Goal: Information Seeking & Learning: Learn about a topic

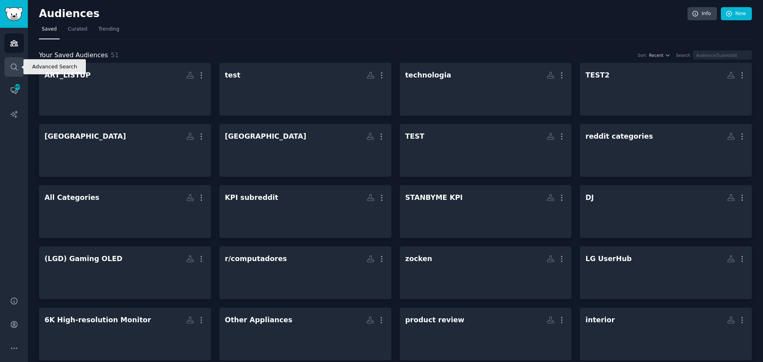
click at [12, 69] on icon "Sidebar" at bounding box center [14, 67] width 8 height 8
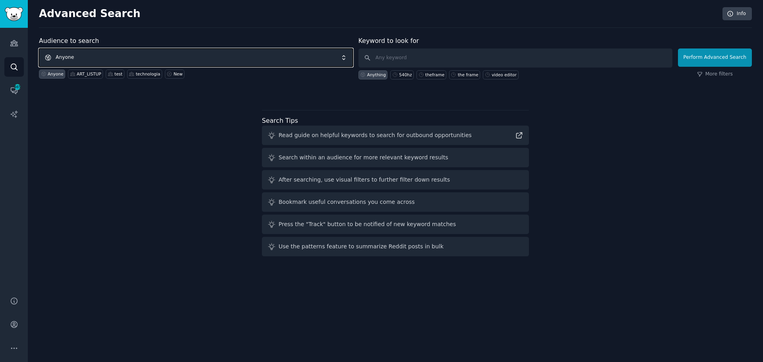
click at [113, 53] on span "Anyone" at bounding box center [196, 58] width 314 height 18
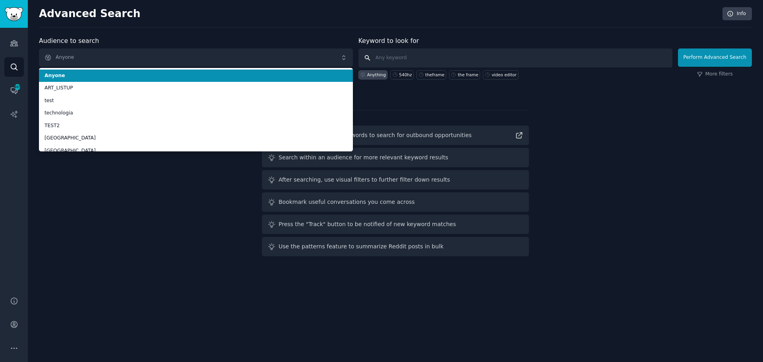
click at [402, 58] on input "text" at bounding box center [516, 58] width 314 height 19
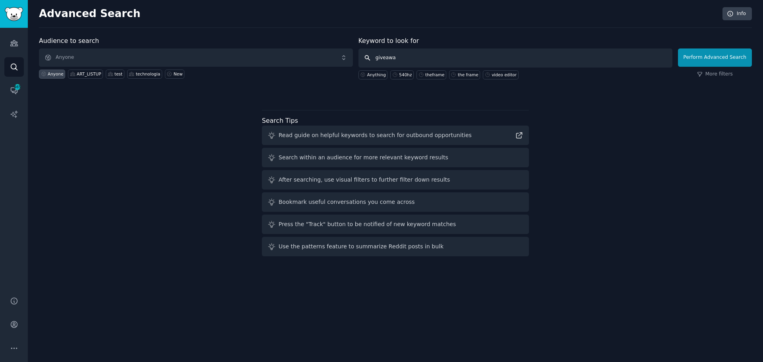
type input "giveaway"
click button "Perform Advanced Search" at bounding box center [715, 58] width 74 height 18
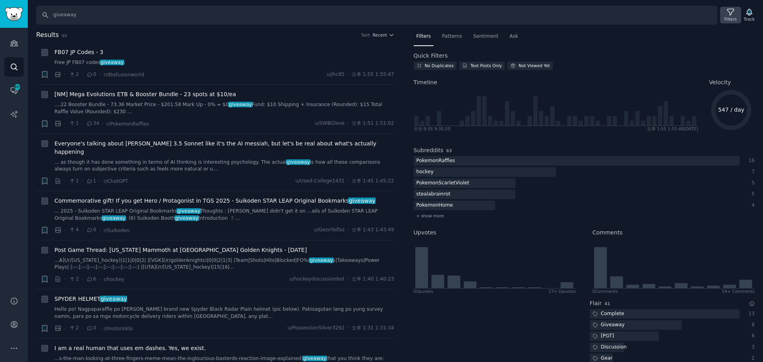
click at [729, 20] on div "Filters" at bounding box center [731, 19] width 12 height 6
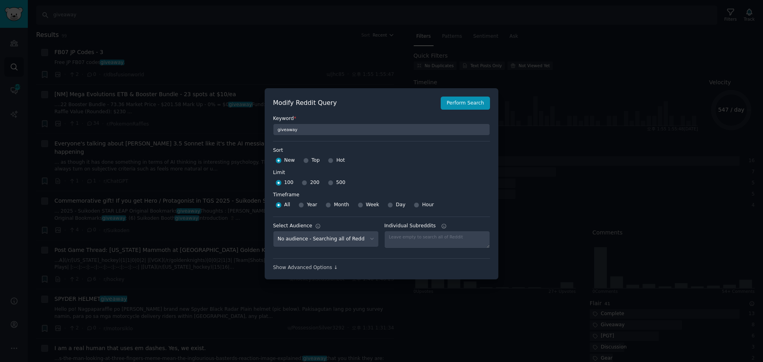
click at [332, 184] on div "500" at bounding box center [336, 183] width 17 height 13
click at [329, 181] on input "500" at bounding box center [331, 183] width 6 height 6
radio input "true"
click at [445, 109] on button "Perform Search" at bounding box center [465, 104] width 49 height 14
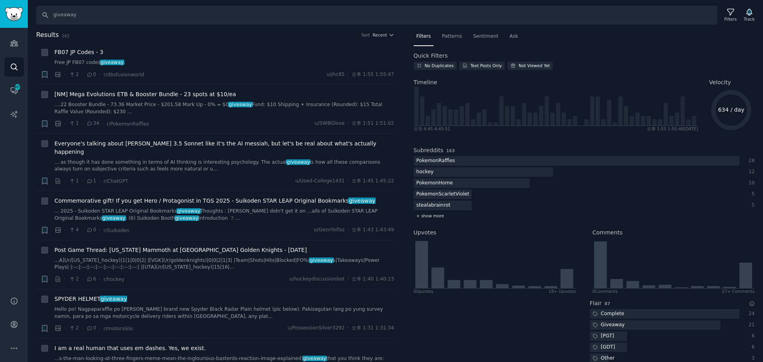
click at [440, 217] on span "+ show more" at bounding box center [431, 216] width 28 height 6
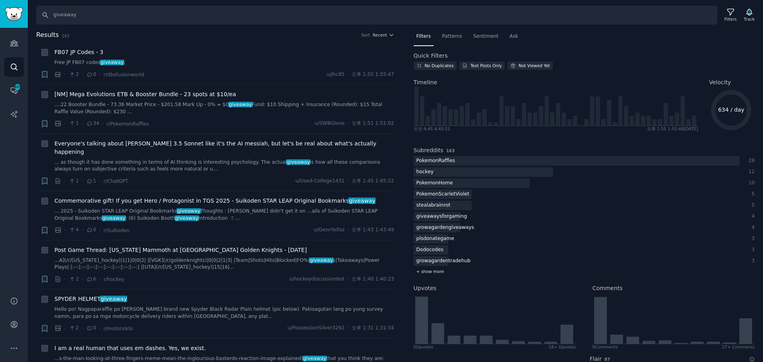
click at [435, 274] on span "+ show more" at bounding box center [431, 272] width 28 height 6
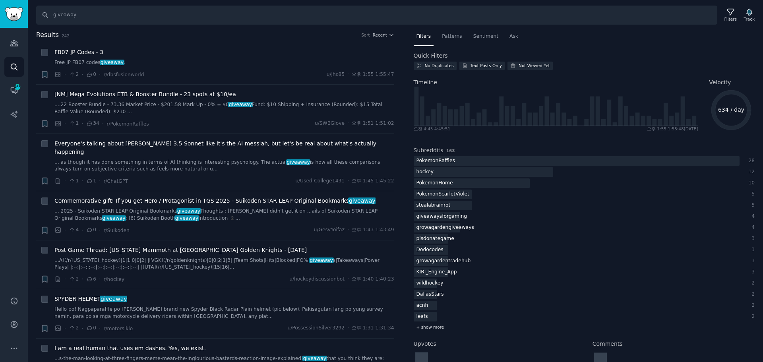
click at [435, 329] on span "+ show more" at bounding box center [431, 327] width 28 height 6
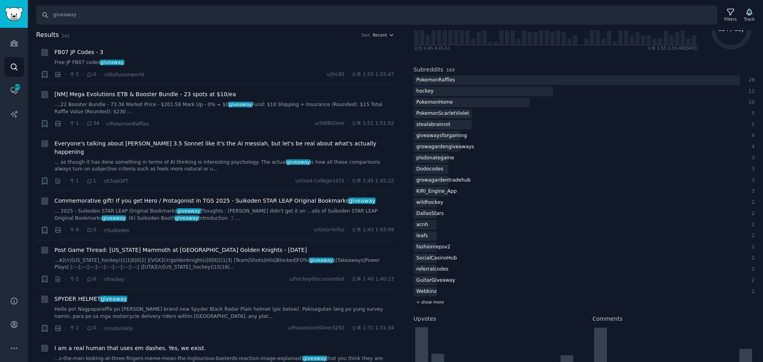
scroll to position [82, 0]
click at [433, 297] on div "+ show more" at bounding box center [585, 301] width 342 height 8
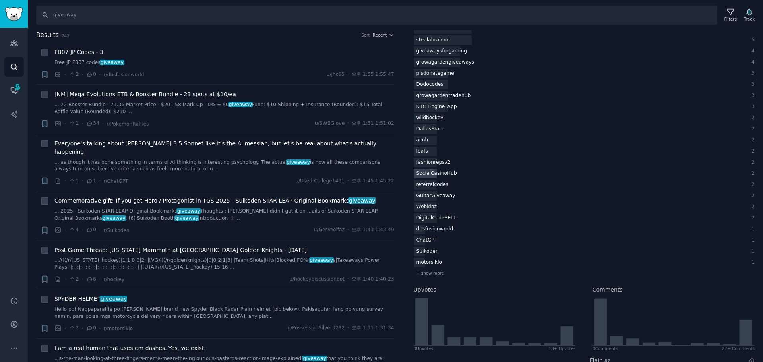
scroll to position [166, 0]
click at [441, 272] on span "+ show more" at bounding box center [431, 273] width 28 height 6
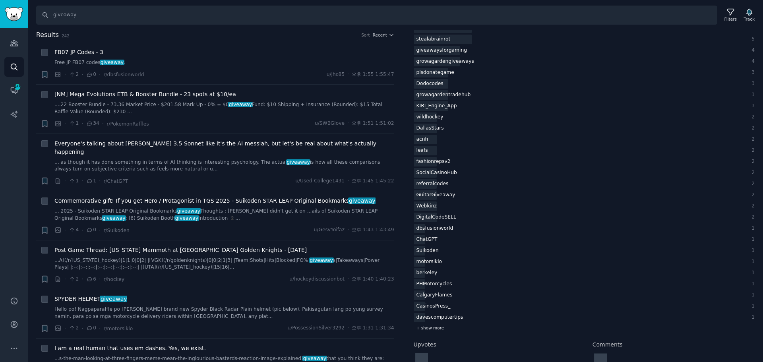
click at [449, 328] on div "+ show more" at bounding box center [585, 328] width 342 height 8
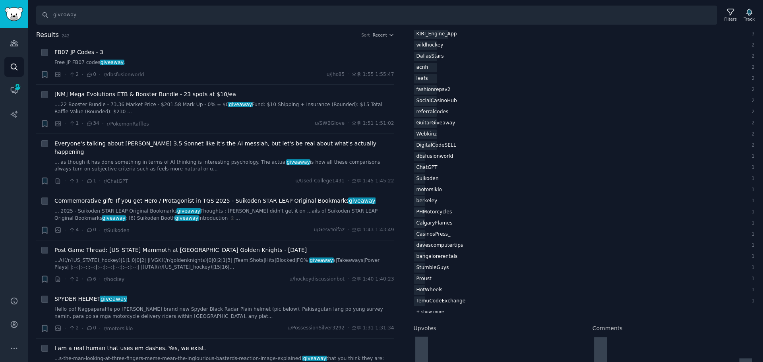
scroll to position [239, 0]
click at [437, 311] on span "+ show more" at bounding box center [431, 311] width 28 height 6
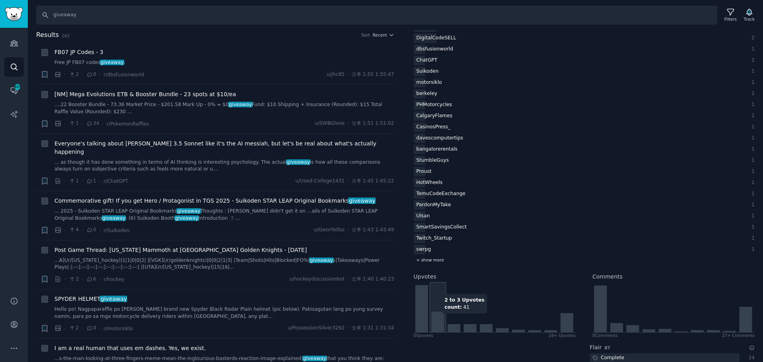
scroll to position [353, 0]
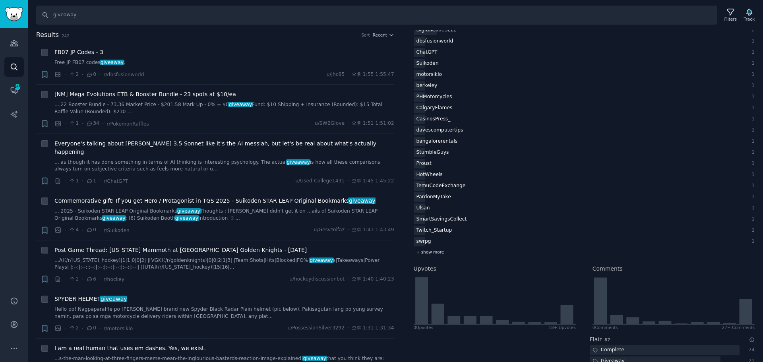
click at [435, 249] on span "+ show more" at bounding box center [431, 252] width 28 height 6
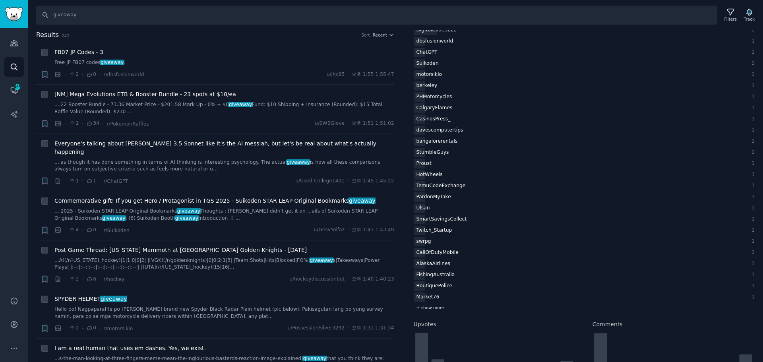
click at [438, 305] on span "+ show more" at bounding box center [431, 308] width 28 height 6
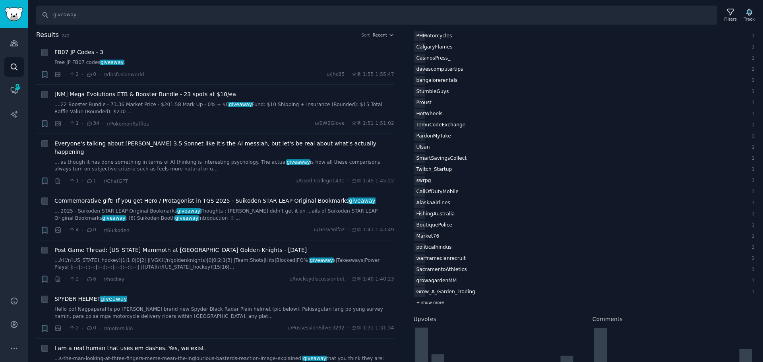
scroll to position [416, 0]
click at [431, 305] on div "+ show more" at bounding box center [585, 301] width 342 height 8
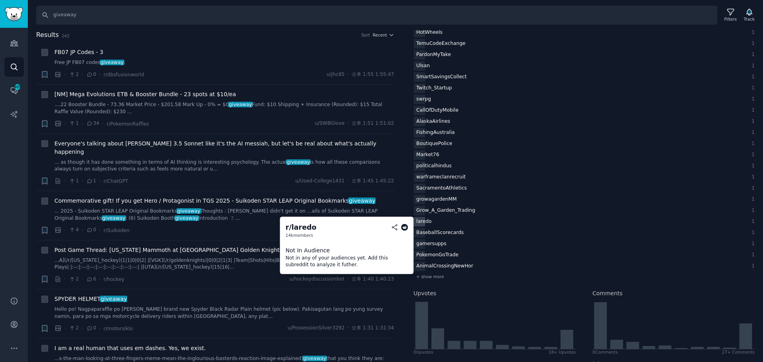
scroll to position [496, 0]
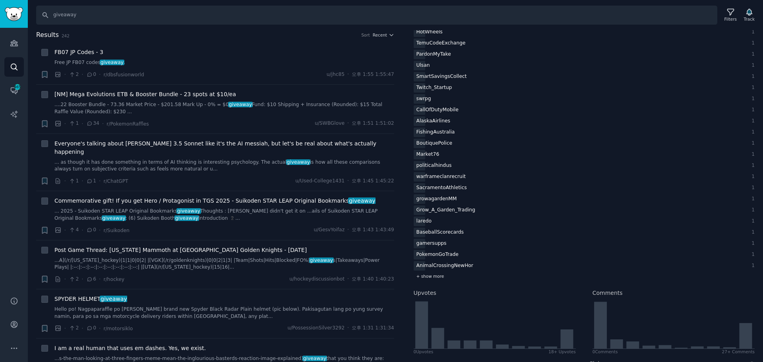
click at [426, 276] on span "+ show more" at bounding box center [431, 277] width 28 height 6
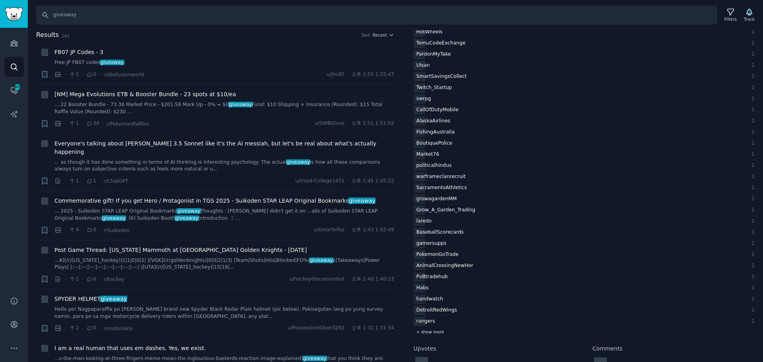
scroll to position [531, 0]
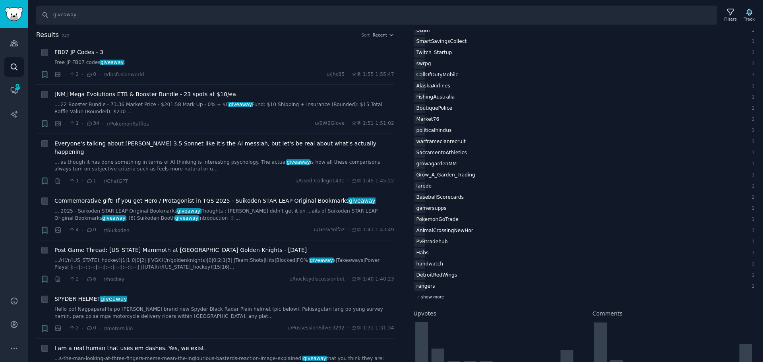
click at [429, 295] on span "+ show more" at bounding box center [431, 297] width 28 height 6
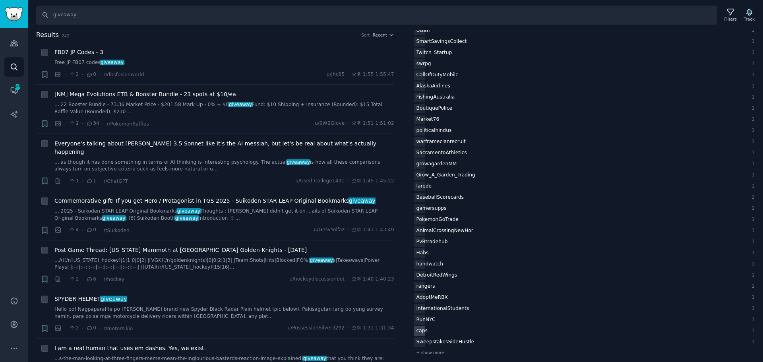
scroll to position [583, 0]
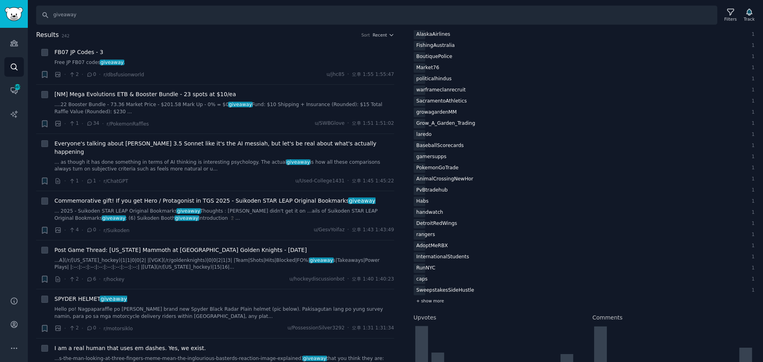
click at [435, 303] on span "+ show more" at bounding box center [431, 301] width 28 height 6
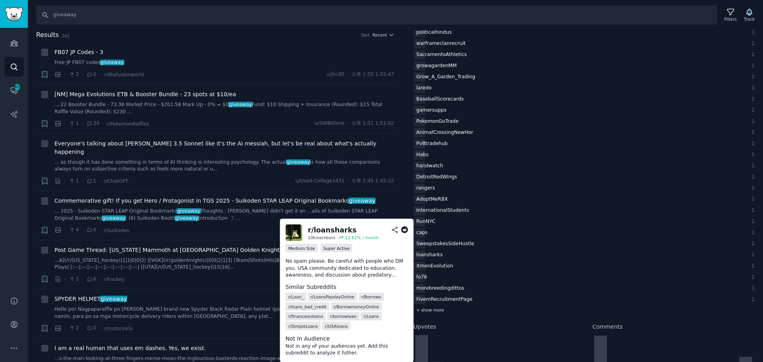
scroll to position [631, 0]
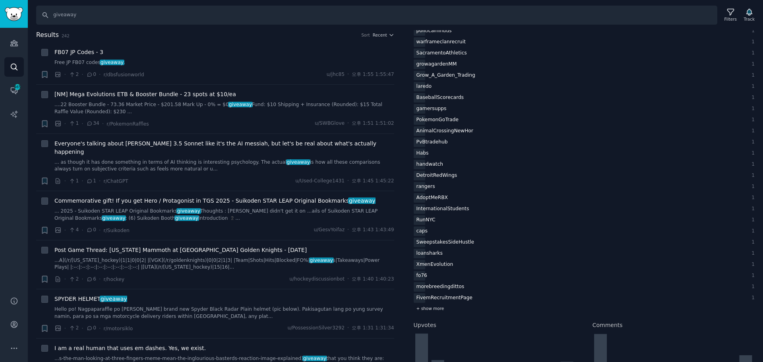
click at [422, 310] on span "+ show more" at bounding box center [431, 309] width 28 height 6
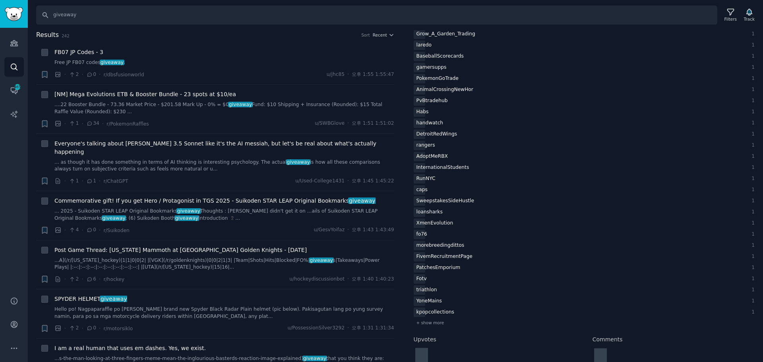
scroll to position [673, 0]
click at [439, 326] on div "+ show more" at bounding box center [585, 322] width 342 height 8
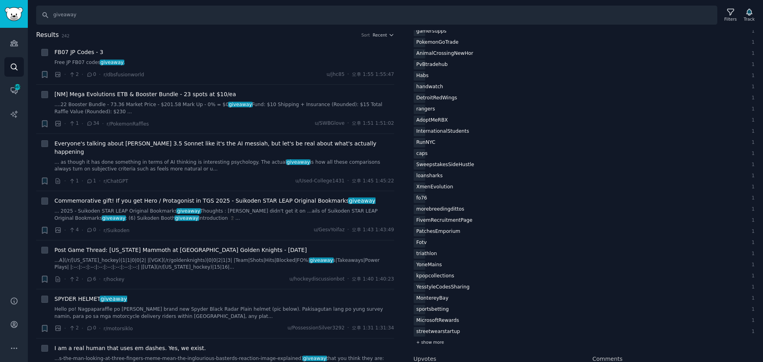
scroll to position [710, 0]
click at [435, 342] on span "+ show more" at bounding box center [431, 341] width 28 height 6
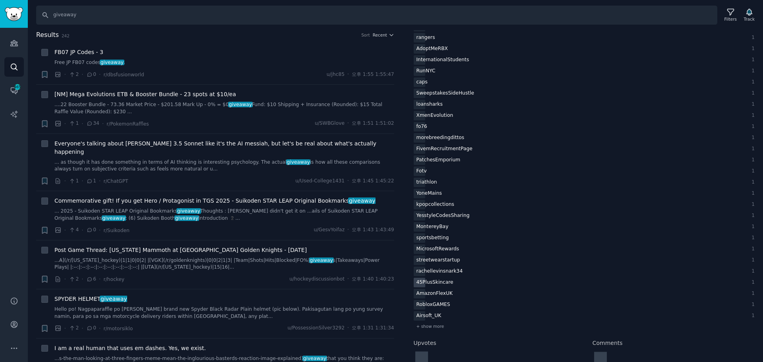
scroll to position [781, 0]
click at [436, 328] on span "+ show more" at bounding box center [431, 326] width 28 height 6
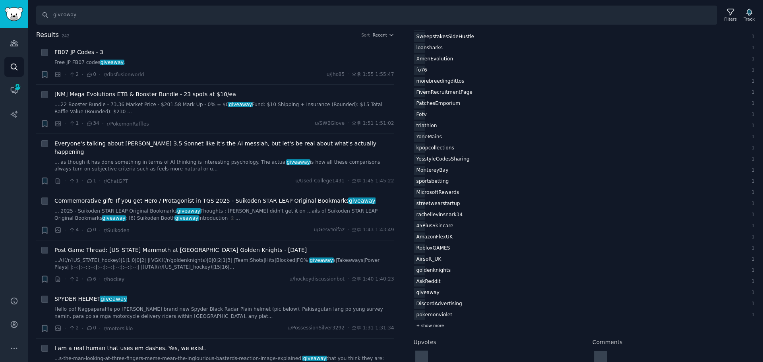
click at [436, 328] on span "+ show more" at bounding box center [431, 326] width 28 height 6
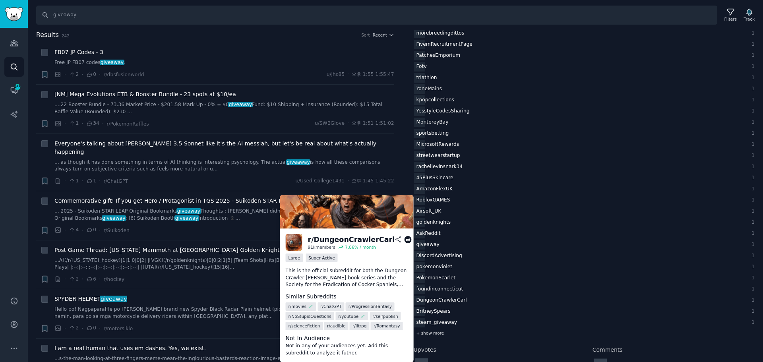
scroll to position [884, 0]
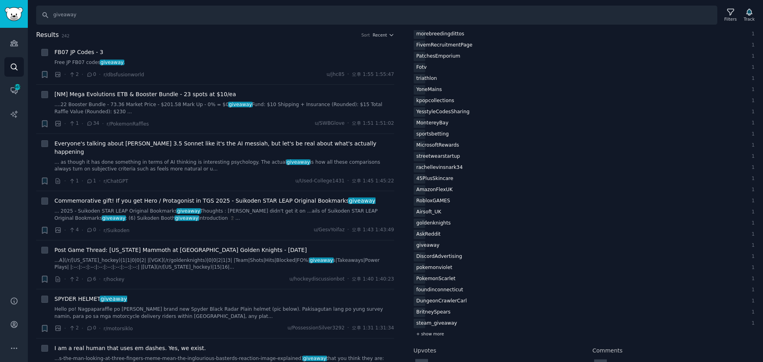
click at [435, 334] on span "+ show more" at bounding box center [431, 334] width 28 height 6
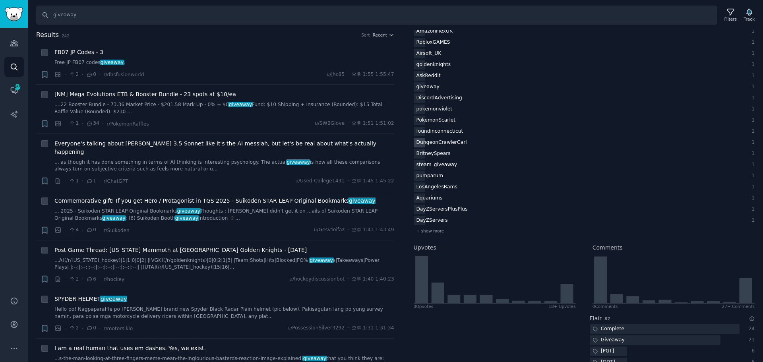
scroll to position [1055, 0]
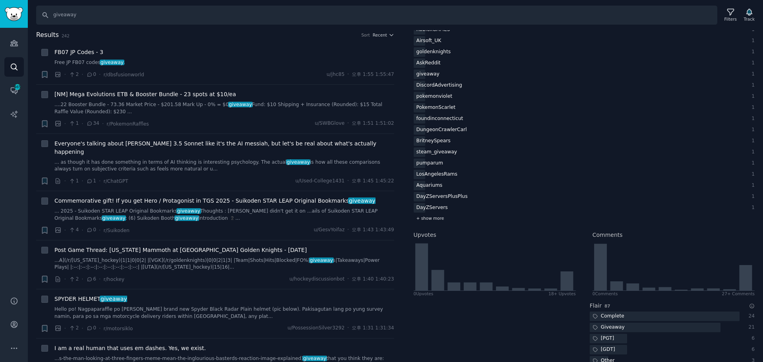
click at [435, 219] on span "+ show more" at bounding box center [431, 219] width 28 height 6
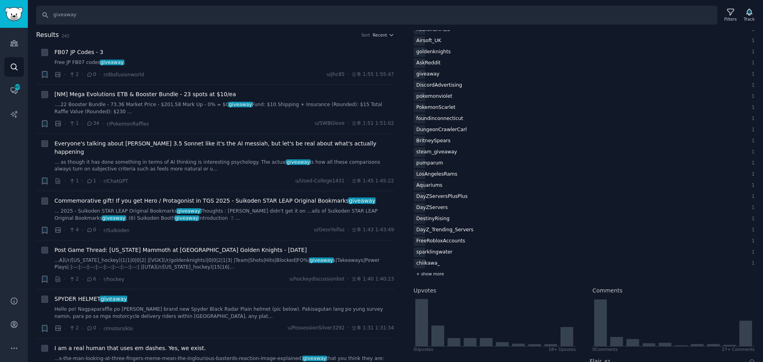
click at [441, 273] on span "+ show more" at bounding box center [431, 274] width 28 height 6
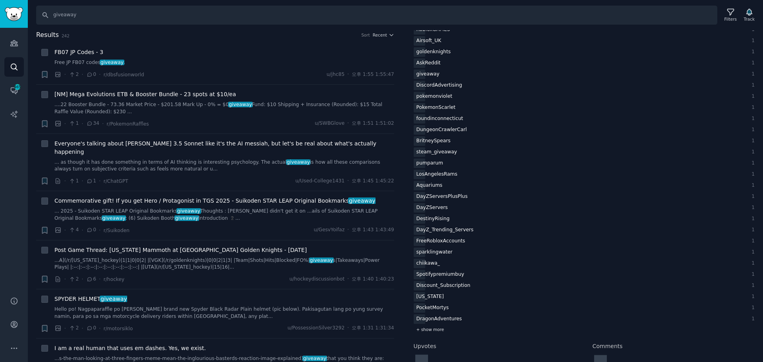
scroll to position [1139, 0]
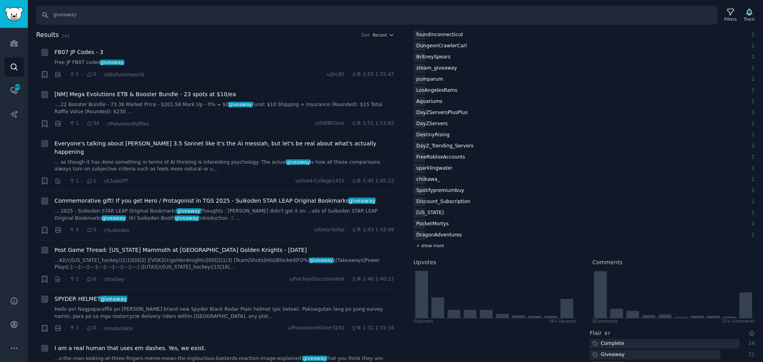
click at [436, 248] on span "+ show more" at bounding box center [431, 246] width 28 height 6
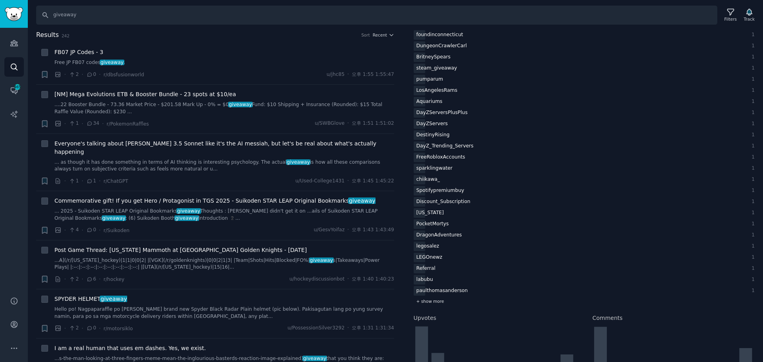
scroll to position [1166, 0]
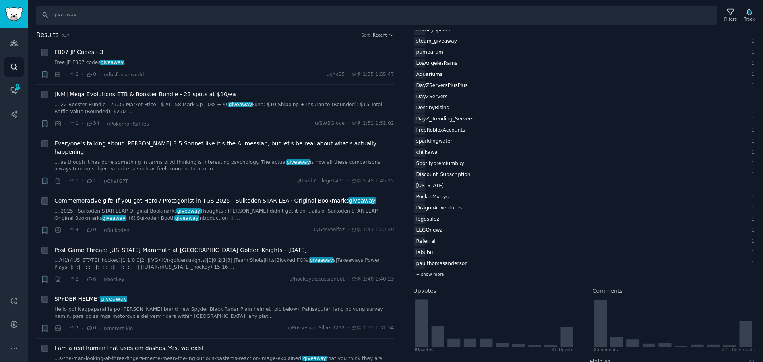
click at [434, 272] on span "+ show more" at bounding box center [431, 275] width 28 height 6
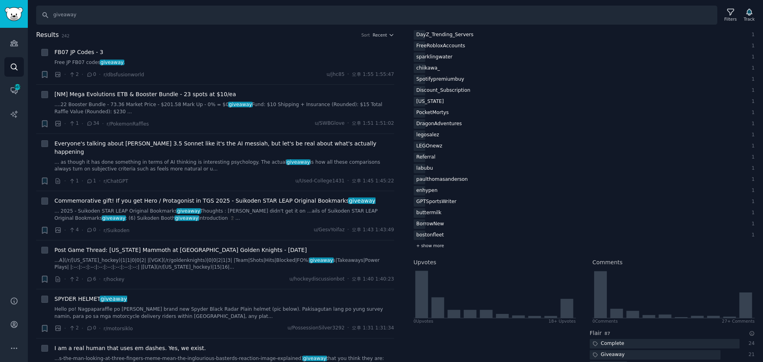
scroll to position [1254, 0]
click at [438, 243] on span "+ show more" at bounding box center [431, 243] width 28 height 6
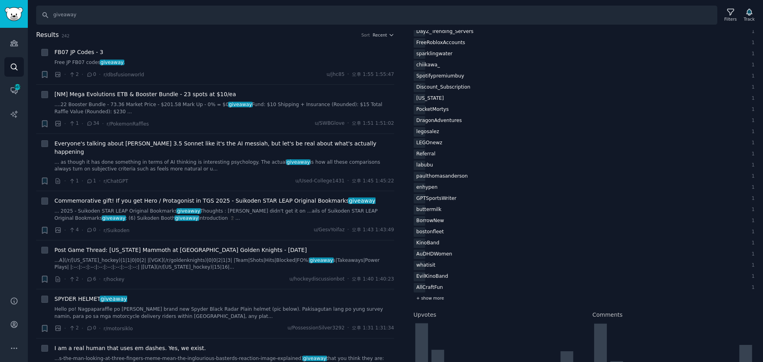
scroll to position [1305, 0]
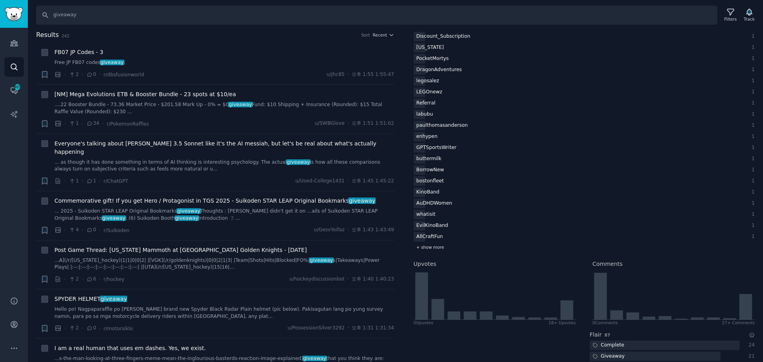
click at [437, 245] on span "+ show more" at bounding box center [431, 248] width 28 height 6
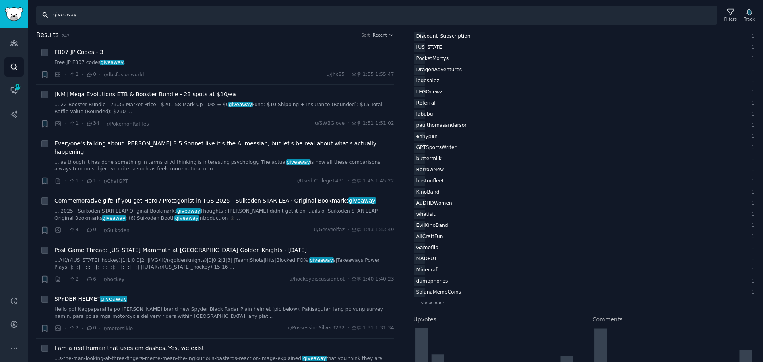
click at [212, 13] on input "giveaway" at bounding box center [377, 15] width 682 height 19
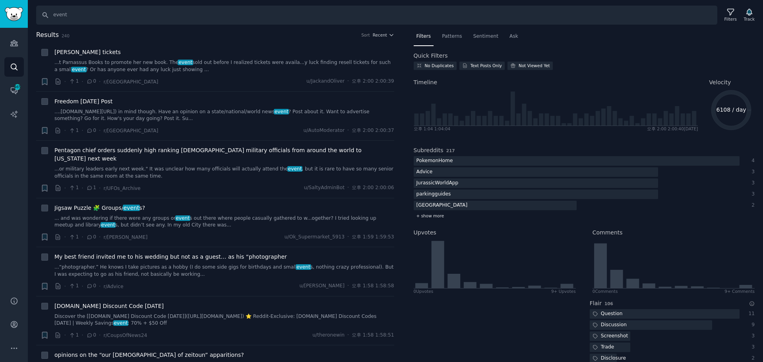
click at [427, 212] on div "+ show more" at bounding box center [585, 216] width 342 height 8
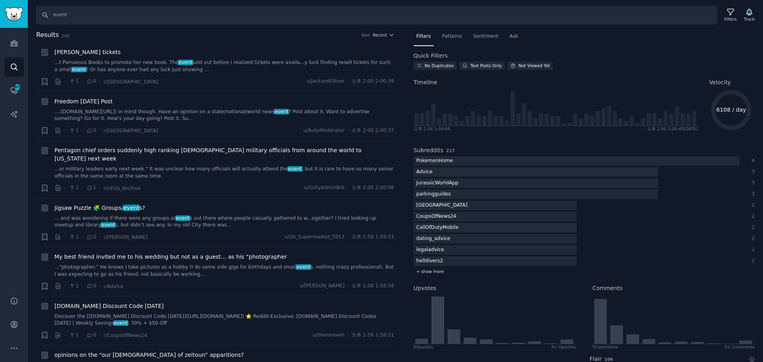
click at [428, 271] on span "+ show more" at bounding box center [431, 272] width 28 height 6
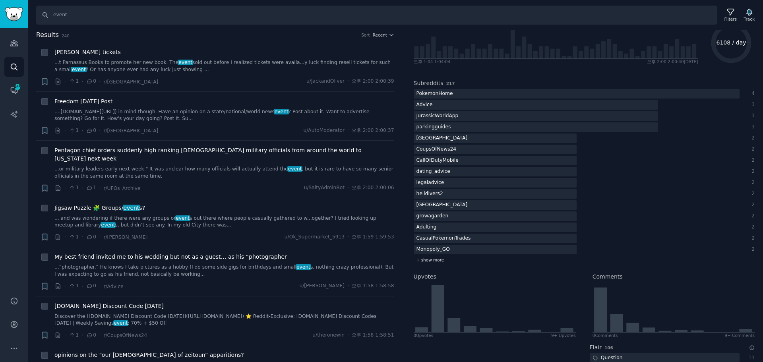
scroll to position [69, 0]
click at [433, 258] on span "+ show more" at bounding box center [431, 259] width 28 height 6
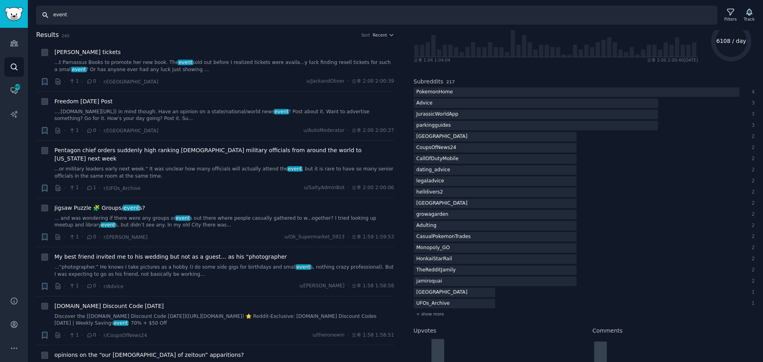
click at [70, 19] on input "event" at bounding box center [377, 15] width 682 height 19
type input "[EVENT]"
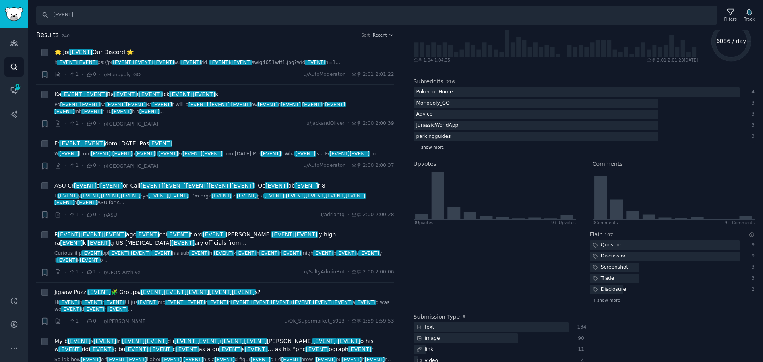
click at [427, 144] on span "+ show more" at bounding box center [431, 147] width 28 height 6
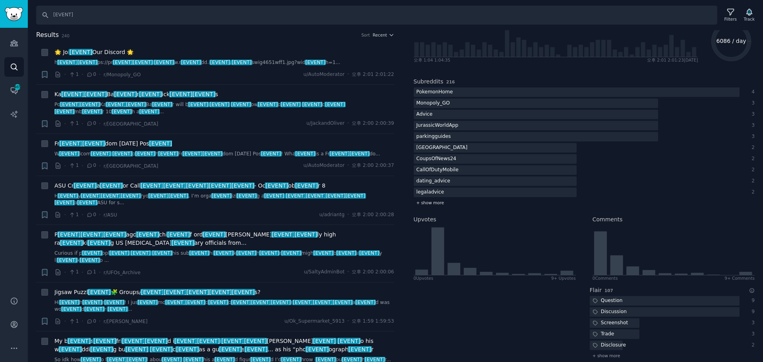
click at [432, 204] on span "+ show more" at bounding box center [431, 203] width 28 height 6
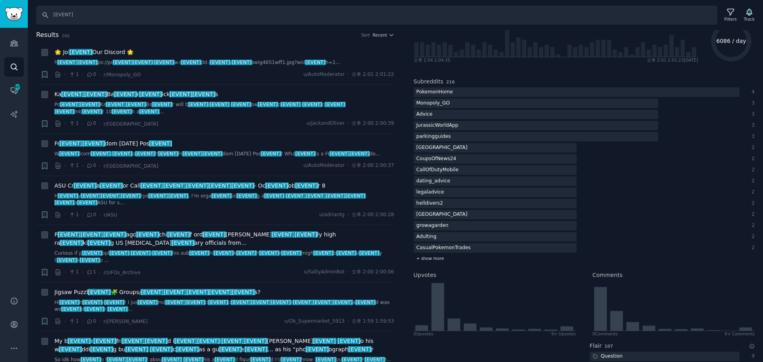
click at [432, 256] on span "+ show more" at bounding box center [431, 259] width 28 height 6
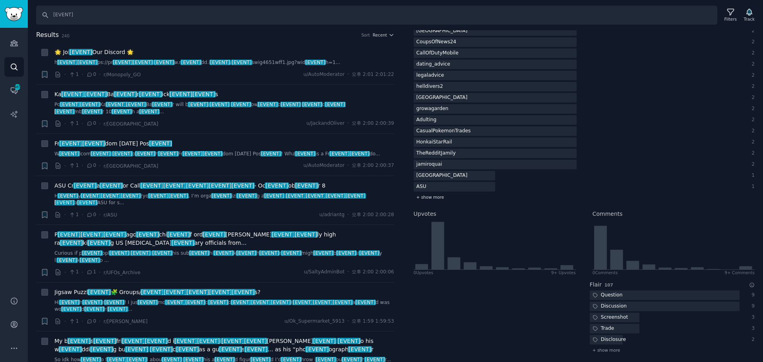
scroll to position [187, 0]
click at [438, 196] on span "+ show more" at bounding box center [431, 196] width 28 height 6
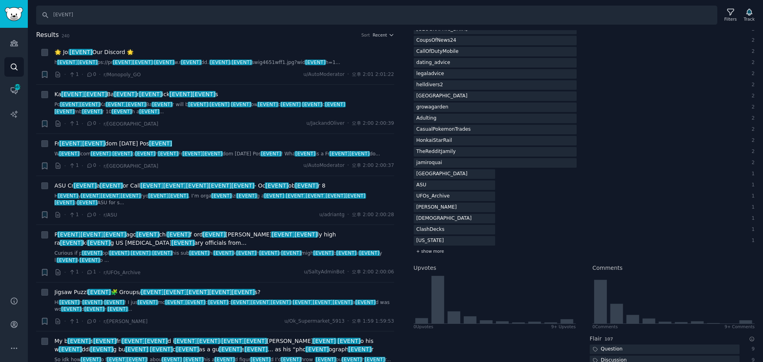
click at [434, 251] on span "+ show more" at bounding box center [431, 252] width 28 height 6
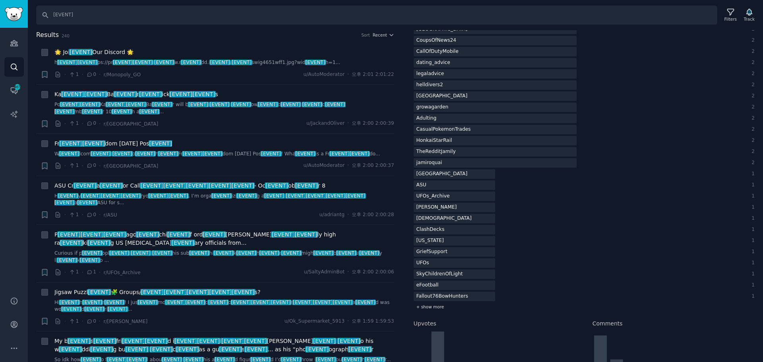
click at [440, 306] on span "+ show more" at bounding box center [431, 307] width 28 height 6
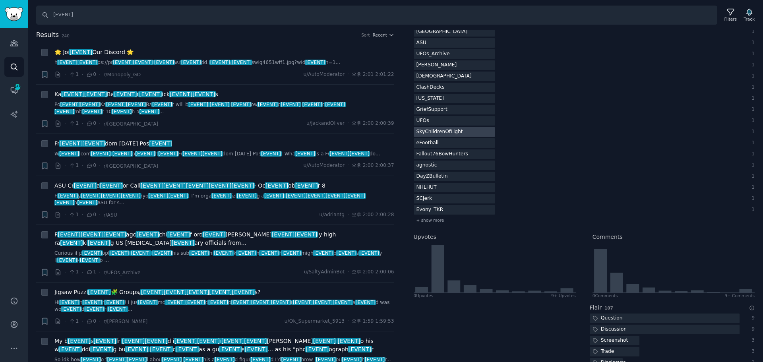
scroll to position [331, 0]
click at [443, 221] on div "+ show more" at bounding box center [585, 219] width 342 height 8
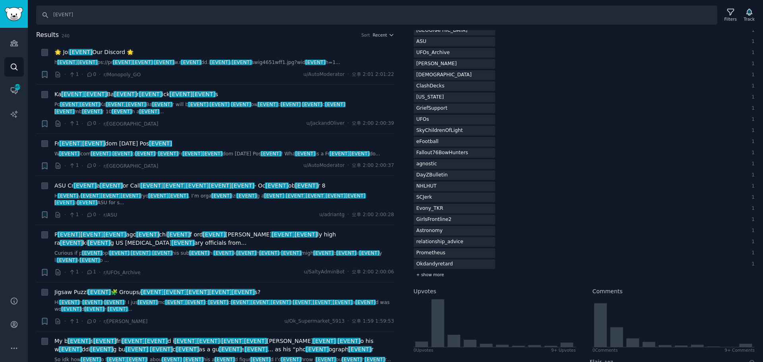
click at [433, 276] on span "+ show more" at bounding box center [431, 275] width 28 height 6
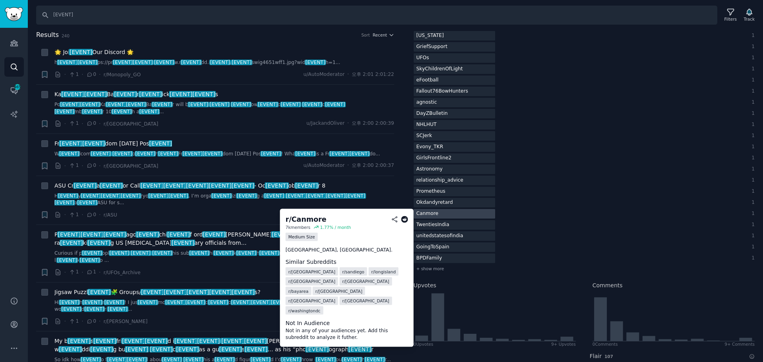
scroll to position [398, 0]
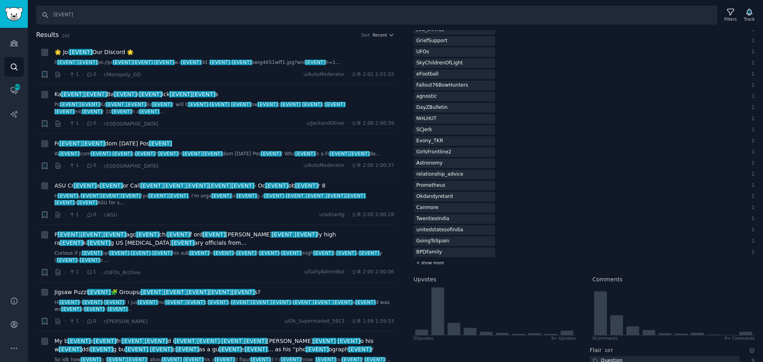
click at [432, 263] on span "+ show more" at bounding box center [431, 263] width 28 height 6
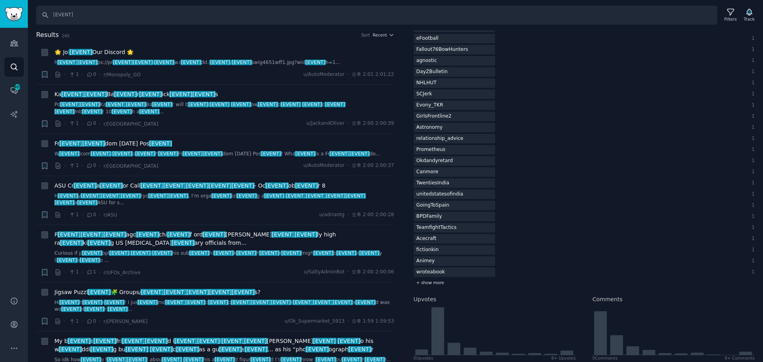
scroll to position [437, 0]
